Goal: Task Accomplishment & Management: Manage account settings

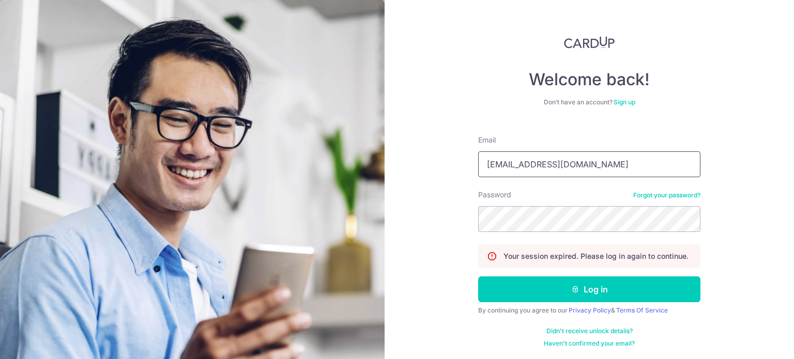
click at [596, 161] on input "MATTHEWX05@GMAIL.COM" at bounding box center [589, 164] width 222 height 26
type input "[EMAIL_ADDRESS][DOMAIN_NAME]"
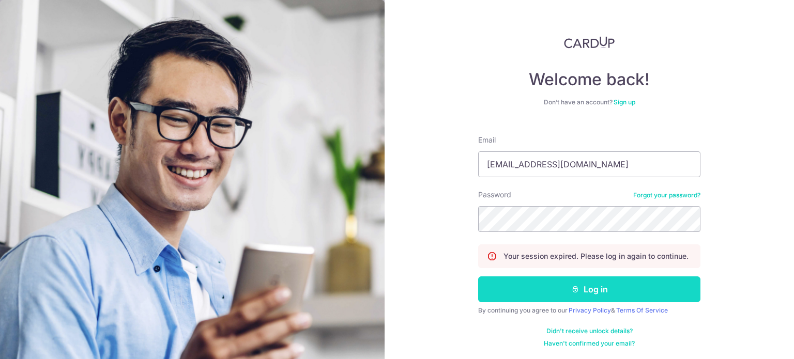
click at [572, 287] on icon "submit" at bounding box center [575, 289] width 8 height 8
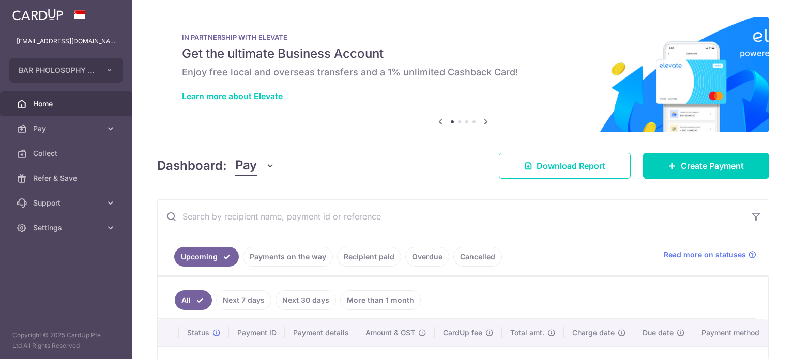
scroll to position [130, 0]
